Goal: Task Accomplishment & Management: Use online tool/utility

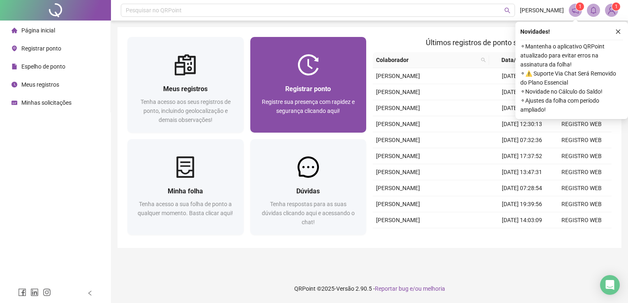
click at [302, 122] on div "Registre sua presença com rapidez e segurança clicando aqui!" at bounding box center [308, 110] width 97 height 27
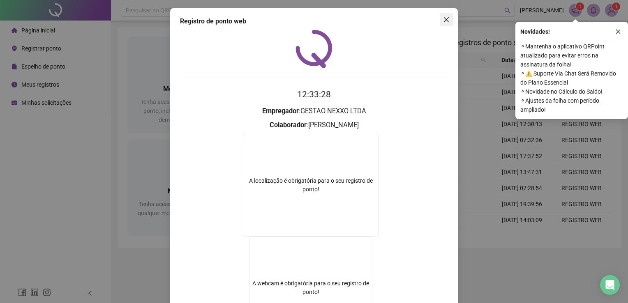
click at [445, 21] on icon "close" at bounding box center [446, 19] width 7 height 7
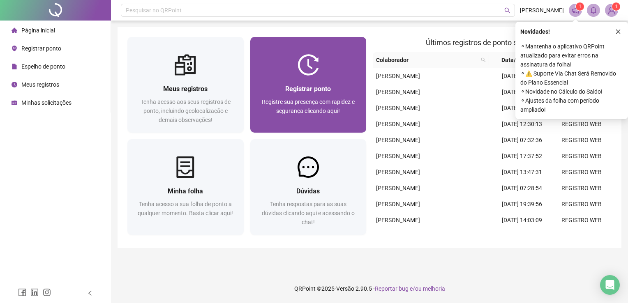
click at [297, 92] on span "Registrar ponto" at bounding box center [308, 89] width 46 height 8
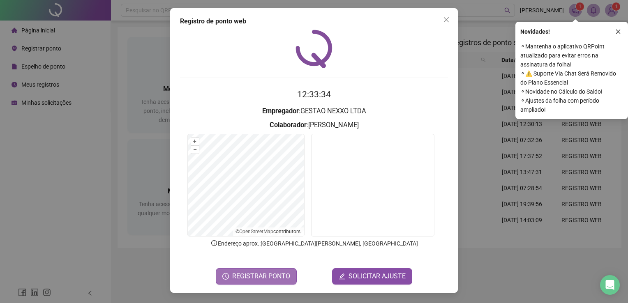
click at [264, 273] on span "REGISTRAR PONTO" at bounding box center [261, 276] width 58 height 10
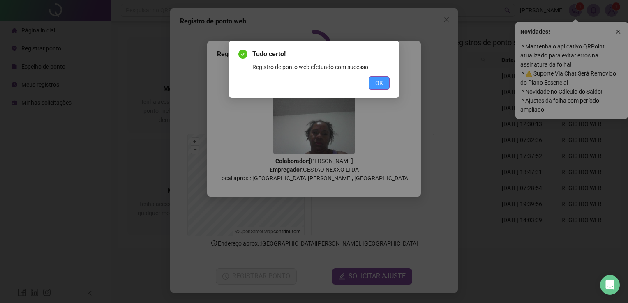
click at [376, 77] on button "OK" at bounding box center [378, 82] width 21 height 13
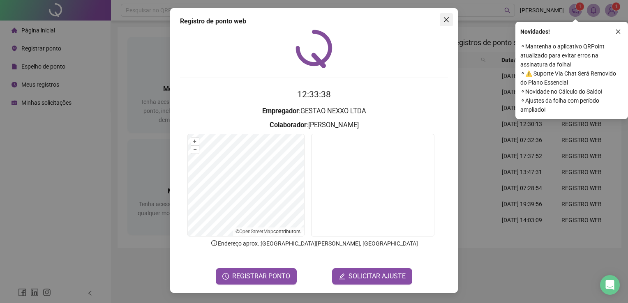
click at [447, 16] on button "Close" at bounding box center [445, 19] width 13 height 13
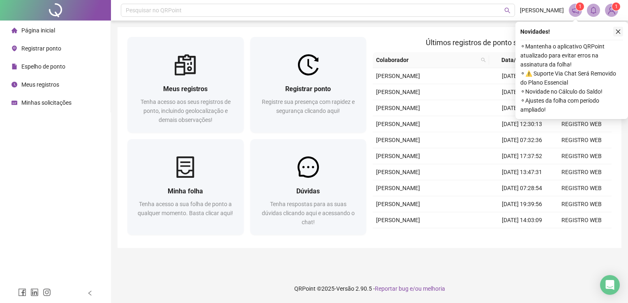
click at [617, 33] on icon "close" at bounding box center [618, 32] width 6 height 6
